Goal: Task Accomplishment & Management: Complete application form

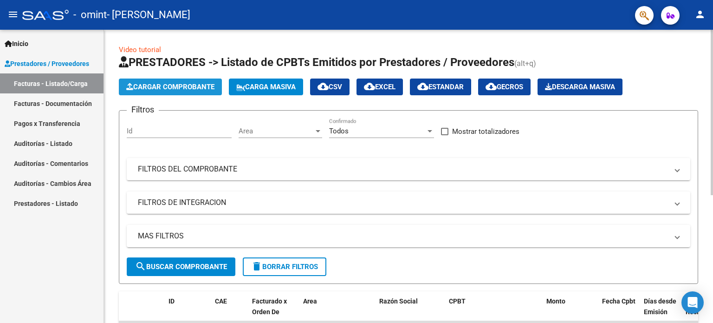
click at [179, 87] on span "Cargar Comprobante" at bounding box center [170, 87] width 88 height 8
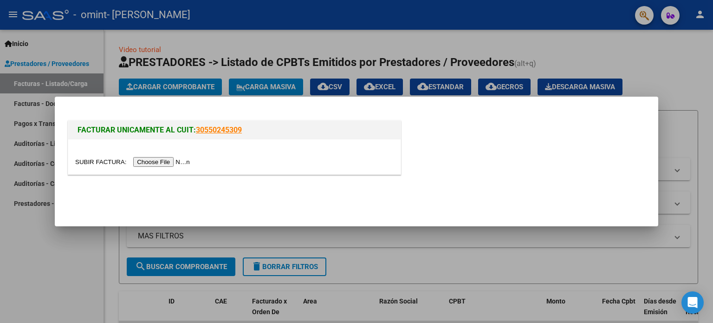
click at [176, 163] on input "file" at bounding box center [133, 162] width 117 height 10
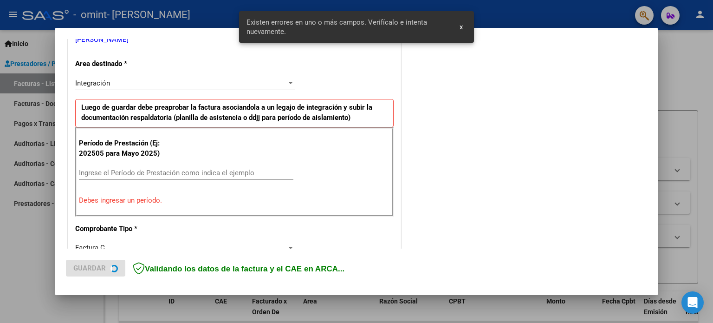
scroll to position [200, 0]
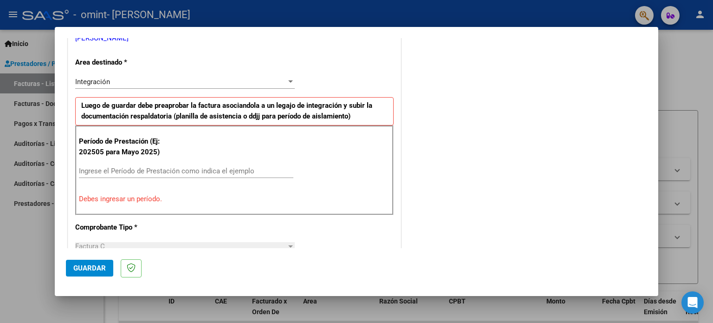
click at [98, 168] on input "Ingrese el Período de Prestación como indica el ejemplo" at bounding box center [186, 171] width 214 height 8
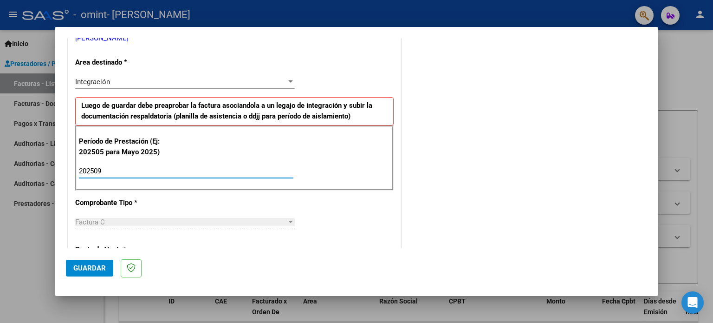
type input "202509"
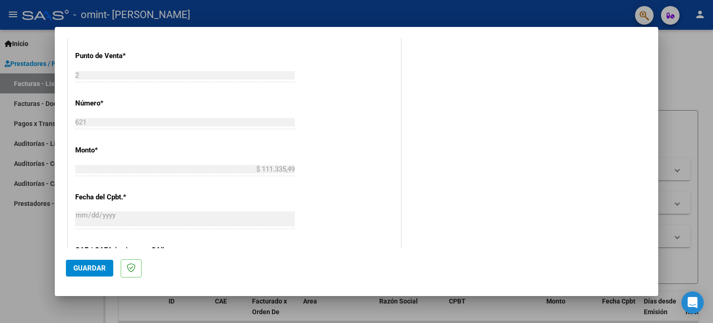
scroll to position [420, 0]
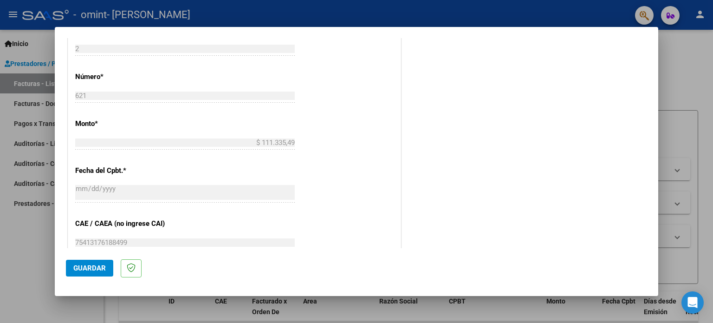
click at [102, 265] on span "Guardar" at bounding box center [89, 268] width 32 height 8
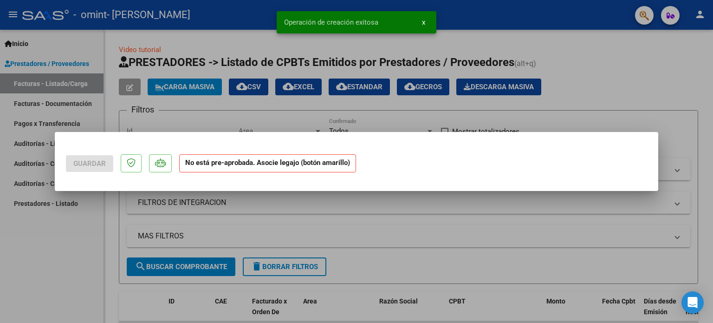
scroll to position [0, 0]
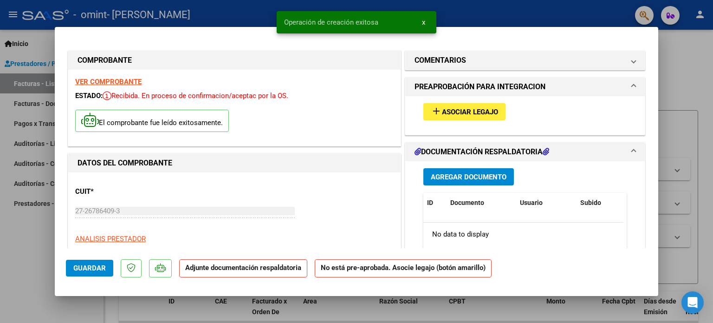
click at [454, 106] on button "add Asociar Legajo" at bounding box center [464, 111] width 82 height 17
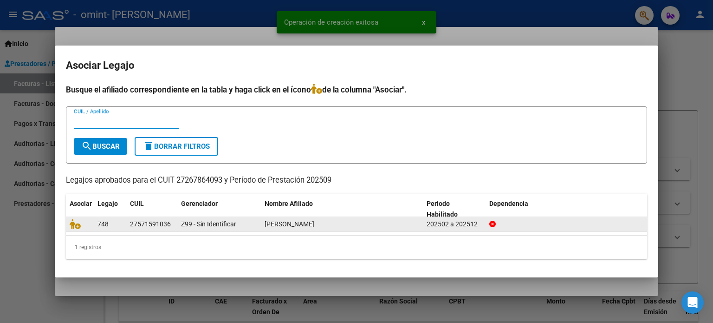
click at [124, 223] on datatable-body-cell "748" at bounding box center [110, 224] width 32 height 14
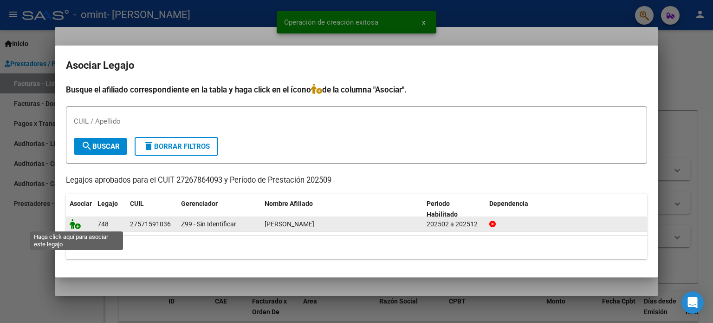
click at [75, 220] on icon at bounding box center [75, 224] width 11 height 10
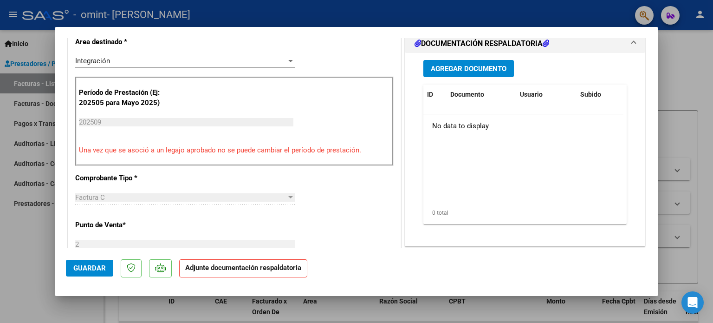
scroll to position [186, 0]
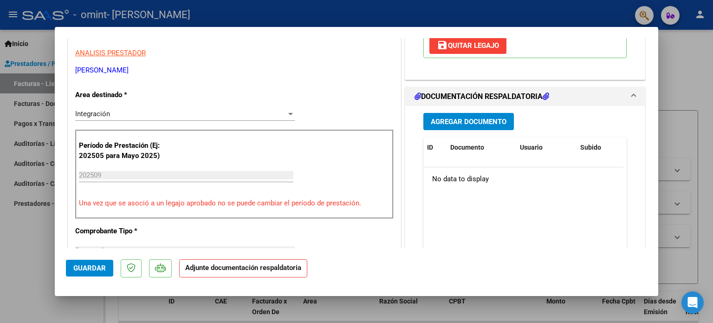
click at [479, 113] on button "Agregar Documento" at bounding box center [468, 121] width 90 height 17
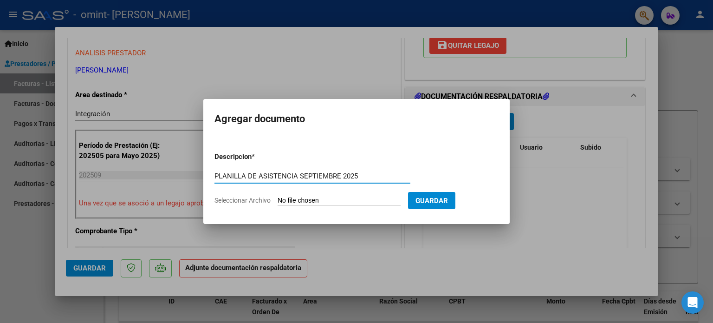
type input "PLANILLA DE ASISTENCIA SEPTIEMBRE 2025"
click at [346, 204] on input "Seleccionar Archivo" at bounding box center [339, 200] width 123 height 9
type input "C:\fakepath\PLANILLA DE ASISTENCIA [PERSON_NAME] [DATE].jpg"
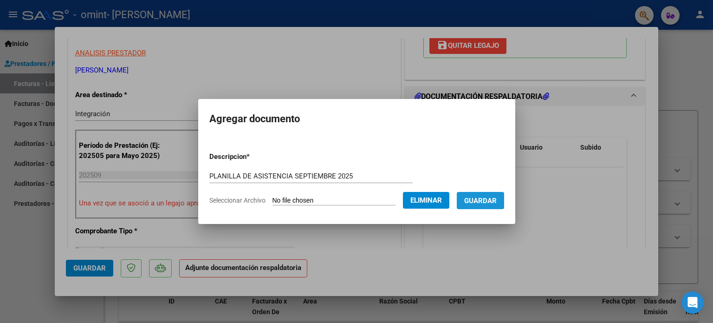
click at [480, 200] on span "Guardar" at bounding box center [480, 200] width 32 height 8
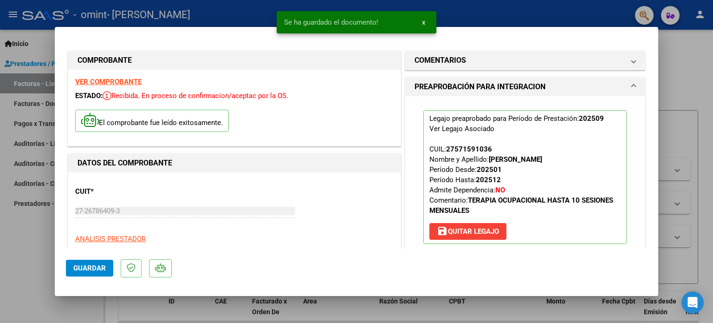
scroll to position [0, 0]
click at [675, 81] on div at bounding box center [356, 161] width 713 height 323
type input "$ 0,00"
